Goal: Subscribe to service/newsletter

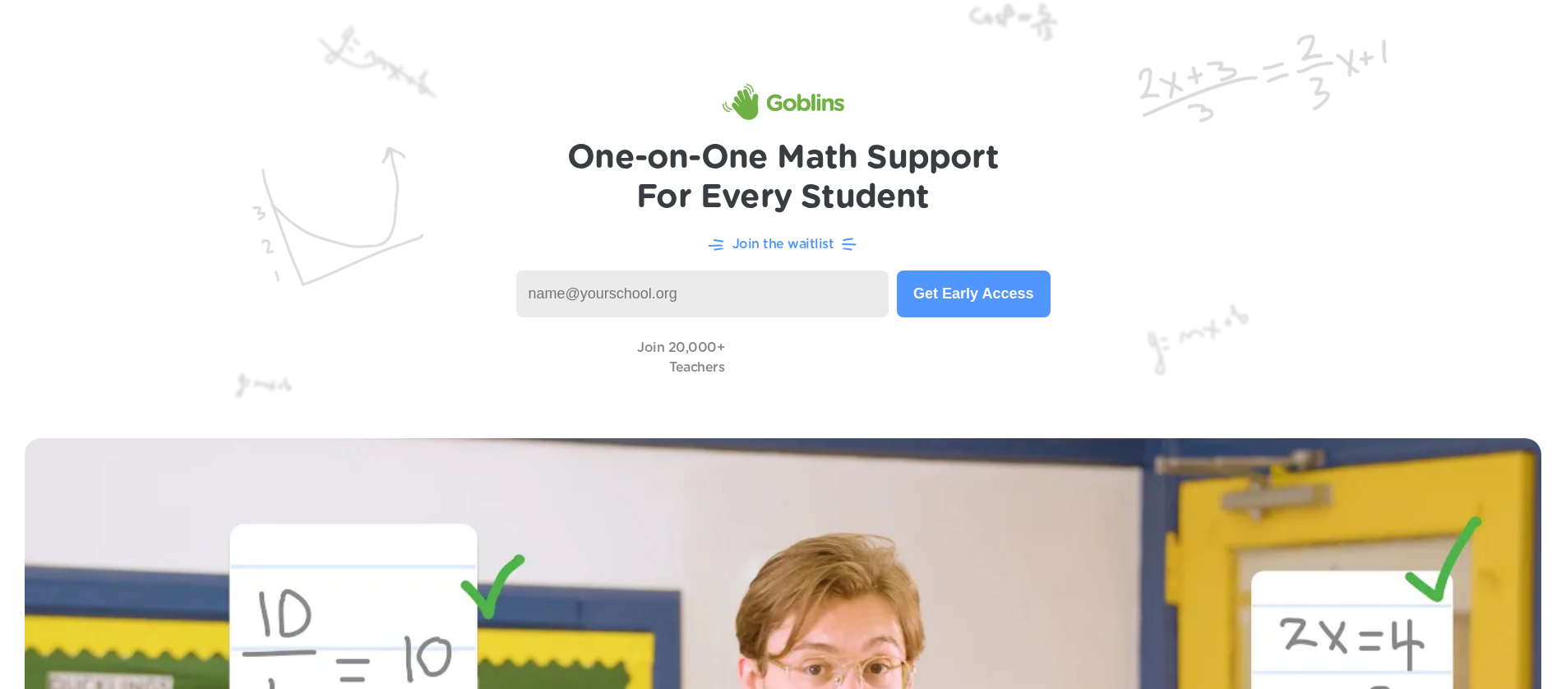
click at [760, 243] on p "Join the waitlist" at bounding box center [783, 244] width 102 height 20
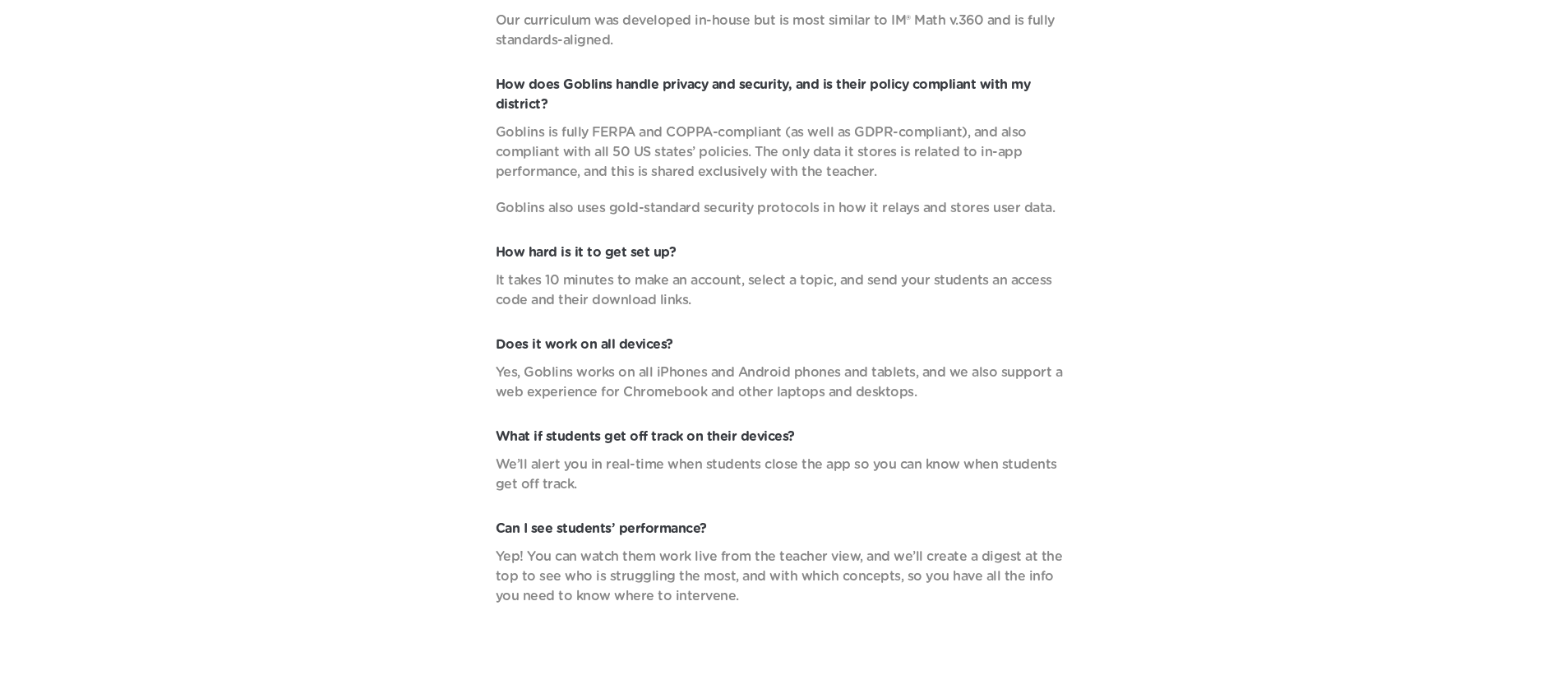
scroll to position [6342, 0]
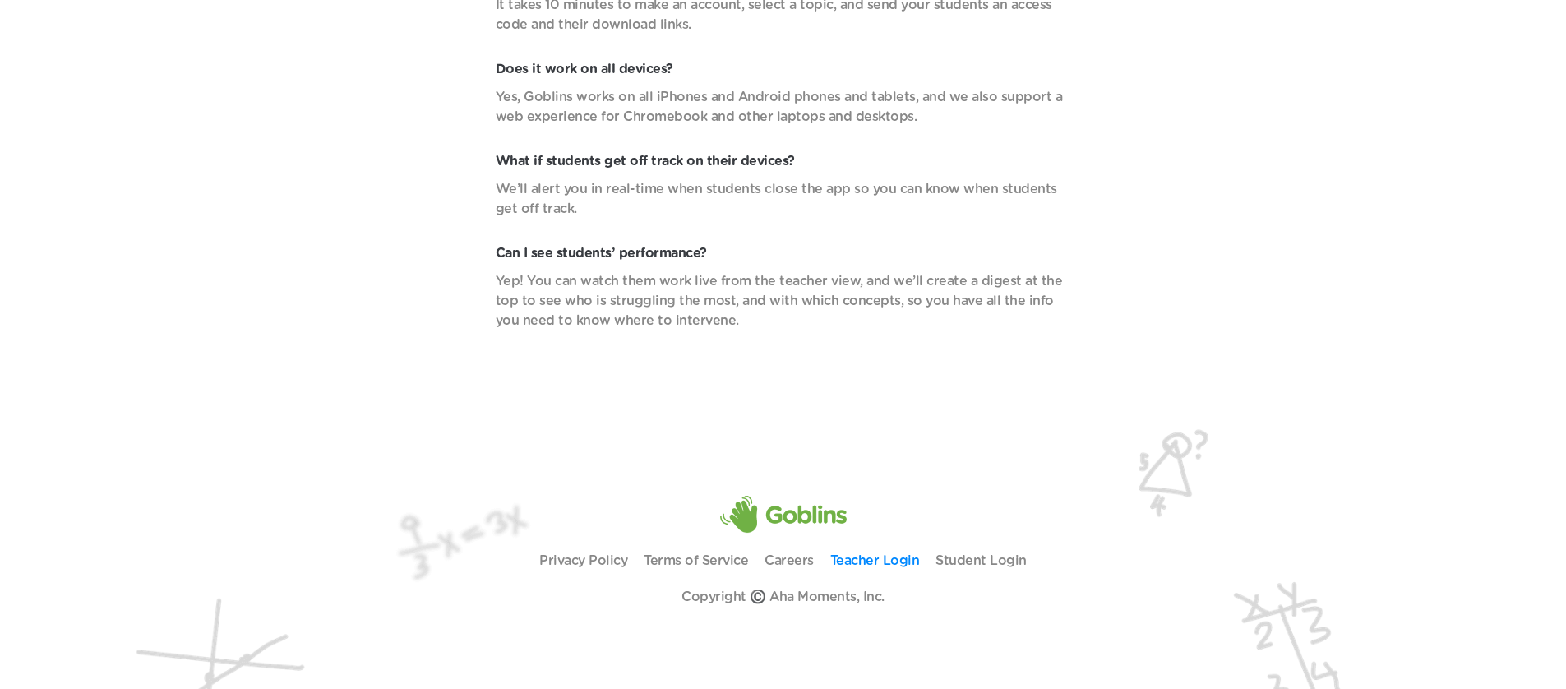
click at [873, 556] on link "Teacher Login" at bounding box center [875, 560] width 90 height 13
click at [972, 566] on link "Student Login" at bounding box center [980, 560] width 91 height 13
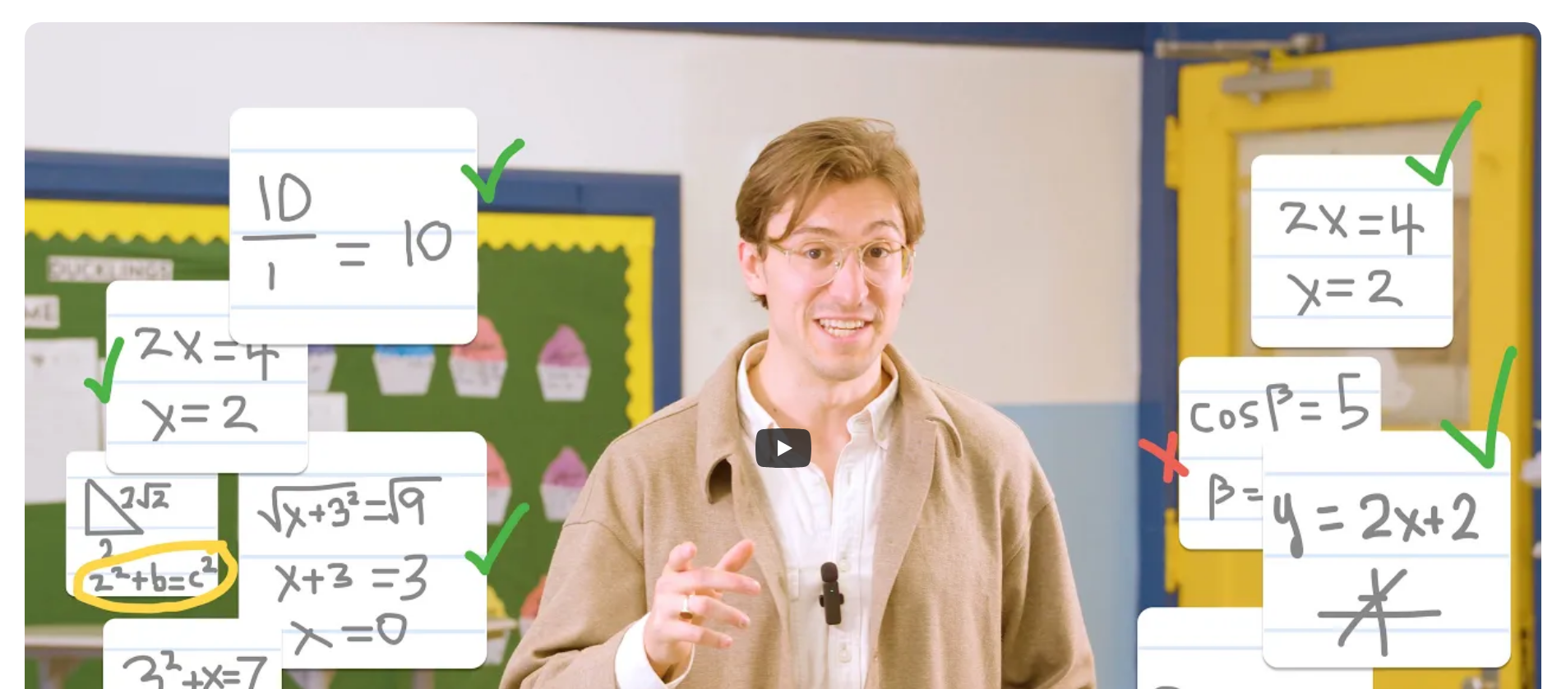
scroll to position [0, 0]
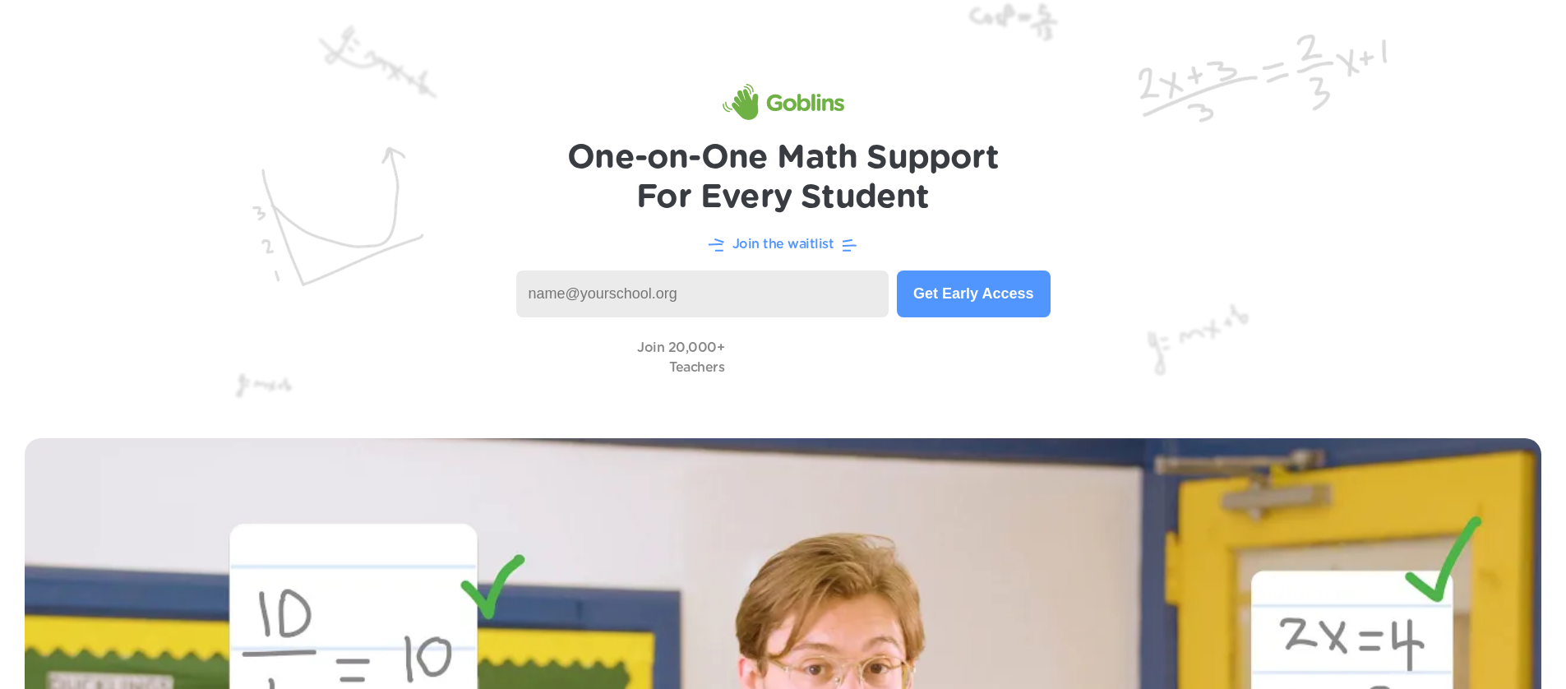
click at [763, 295] on input at bounding box center [702, 293] width 373 height 47
type input "[EMAIL_ADDRESS][DOMAIN_NAME]"
click at [1019, 298] on button "Get Early Access" at bounding box center [973, 293] width 153 height 47
